Goal: Transaction & Acquisition: Purchase product/service

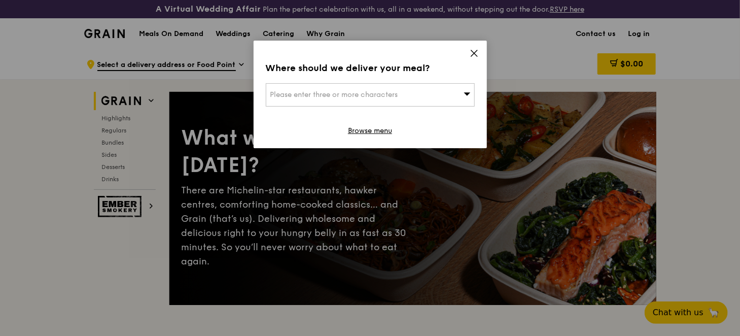
click at [413, 100] on div "Please enter three or more characters" at bounding box center [370, 94] width 209 height 23
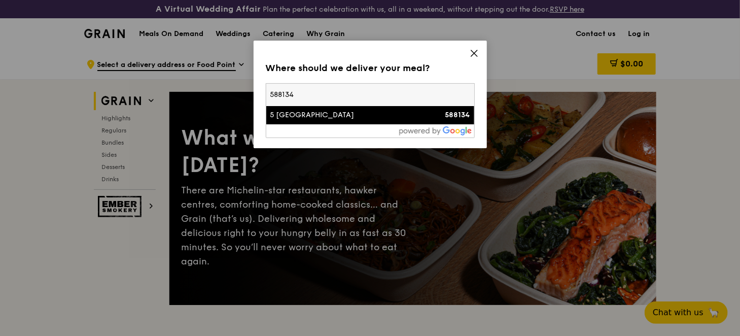
type input "588134"
click at [325, 116] on div "5 [GEOGRAPHIC_DATA]" at bounding box center [345, 115] width 150 height 10
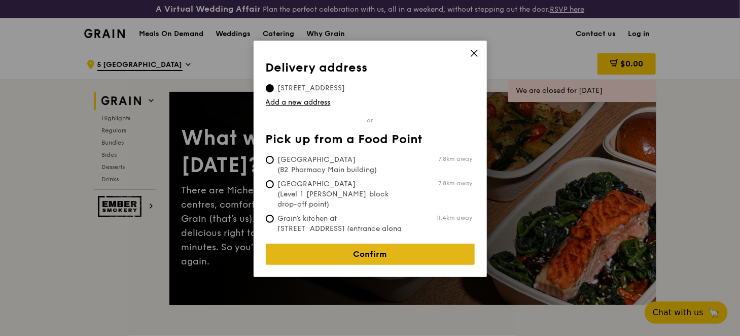
click at [357, 250] on link "Confirm" at bounding box center [370, 253] width 209 height 21
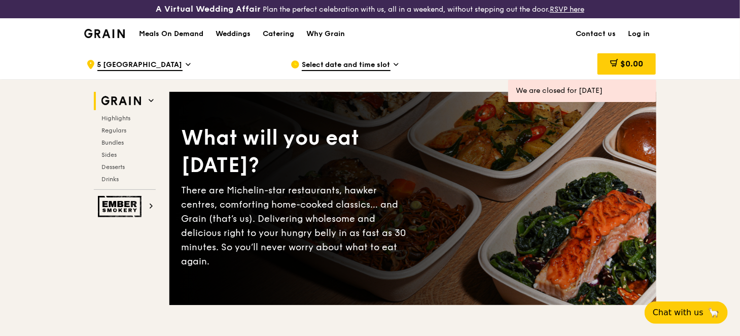
click at [378, 65] on span "Select date and time slot" at bounding box center [346, 65] width 89 height 11
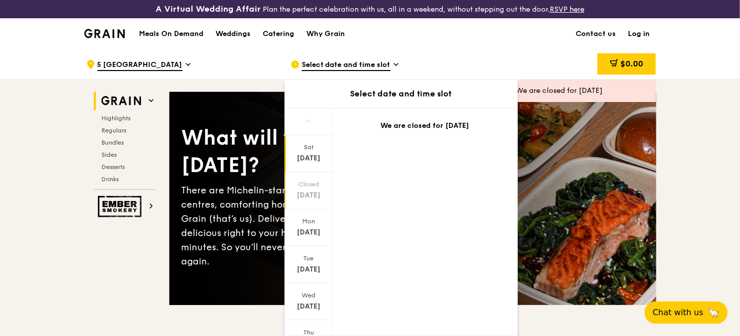
scroll to position [82, 0]
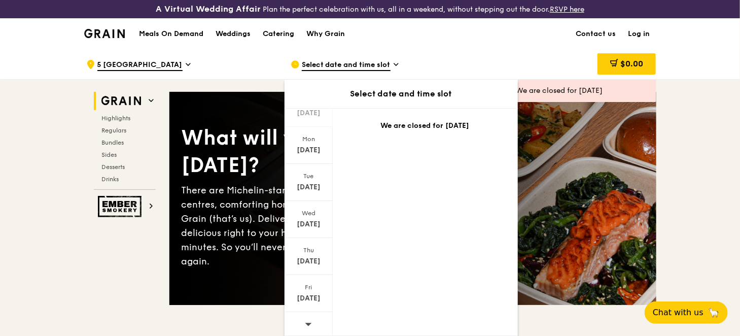
click at [309, 321] on icon at bounding box center [308, 324] width 7 height 8
click at [308, 120] on icon at bounding box center [308, 120] width 7 height 3
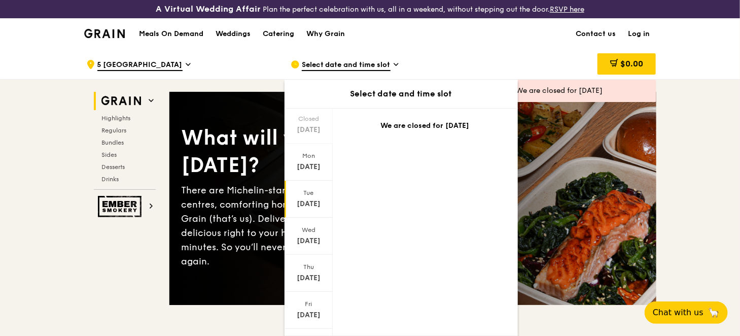
scroll to position [82, 0]
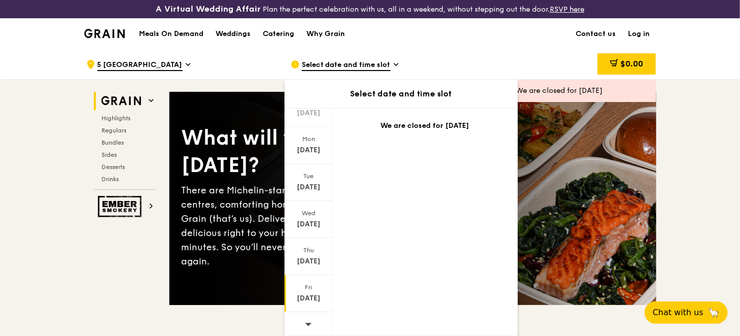
click at [308, 287] on div "Fri" at bounding box center [308, 287] width 45 height 8
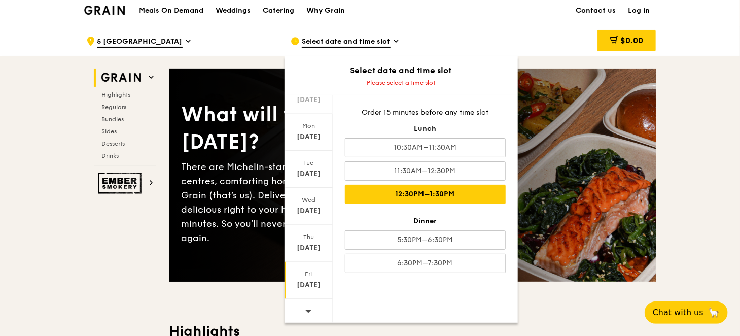
scroll to position [29, 0]
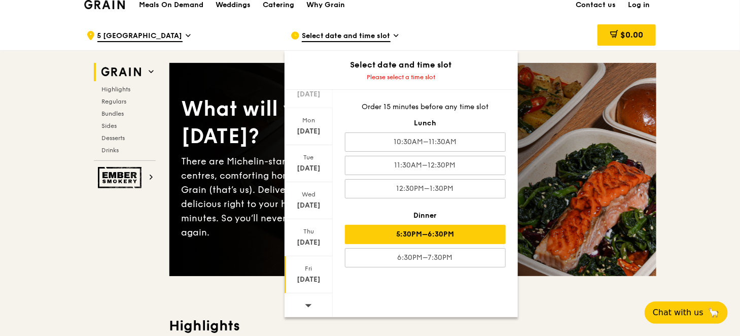
click at [428, 233] on div "5:30PM–6:30PM" at bounding box center [425, 234] width 161 height 19
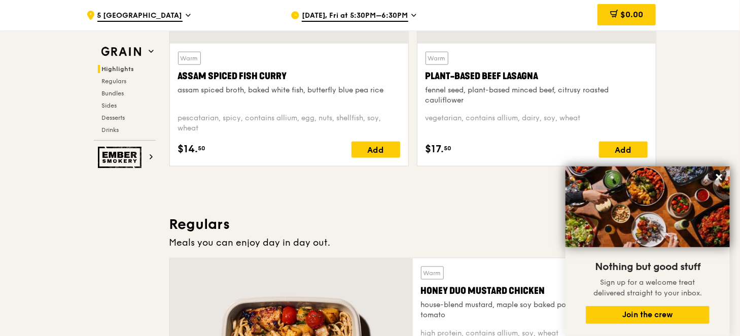
scroll to position [520, 0]
click at [717, 175] on icon at bounding box center [719, 177] width 6 height 6
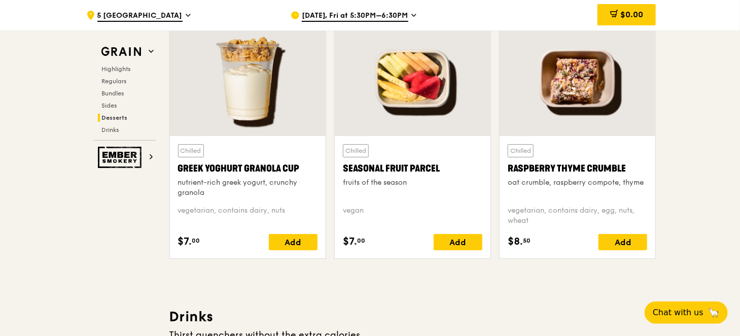
scroll to position [3175, 0]
